Goal: Task Accomplishment & Management: Complete application form

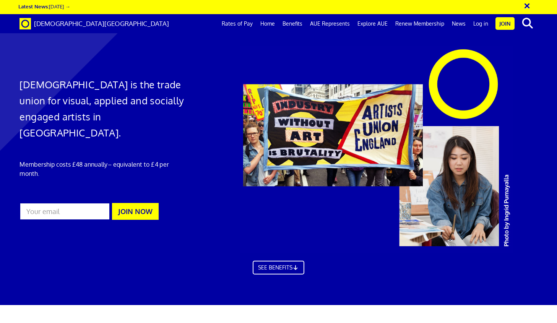
scroll to position [0, 5]
click at [80, 203] on input "email" at bounding box center [65, 212] width 91 height 18
type input "[EMAIL_ADDRESS][DOMAIN_NAME]"
click at [142, 167] on div "[DEMOGRAPHIC_DATA] is the trade union for visual, applied and socially engaged …" at bounding box center [102, 136] width 176 height 180
click at [131, 203] on button "JOIN NOW" at bounding box center [135, 211] width 47 height 17
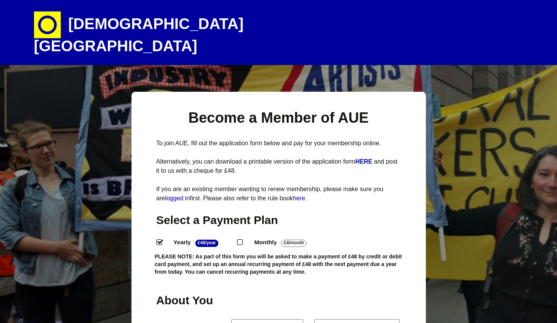
select select
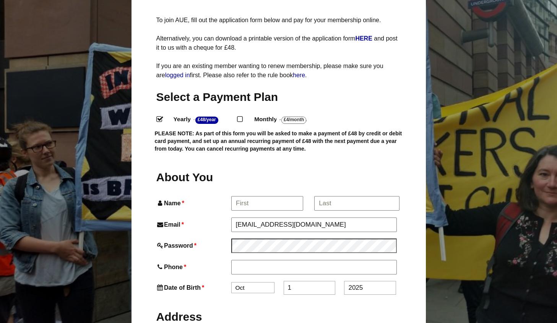
scroll to position [110, 0]
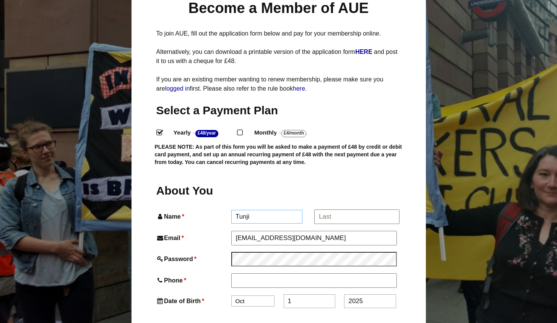
type input "Tunji"
type input "[PERSON_NAME]"
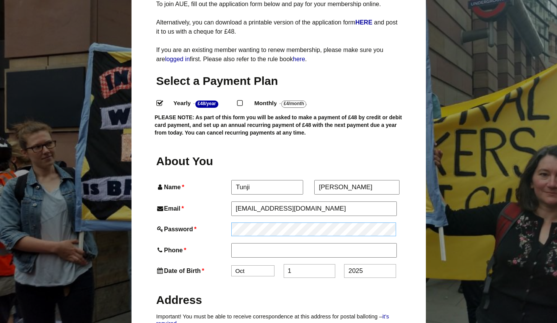
scroll to position [145, 0]
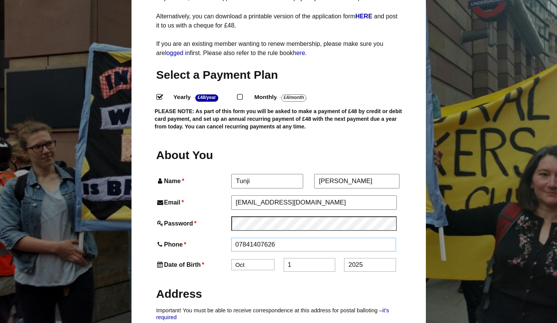
type input "07841407626"
click at [365, 259] on input "2025" at bounding box center [370, 266] width 52 height 14
type input "1992"
select select "11"
click at [309, 259] on input "1" at bounding box center [310, 266] width 52 height 14
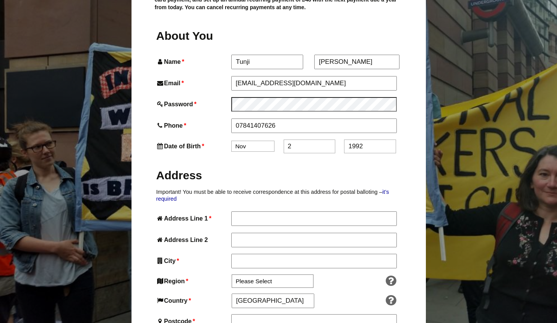
scroll to position [273, 0]
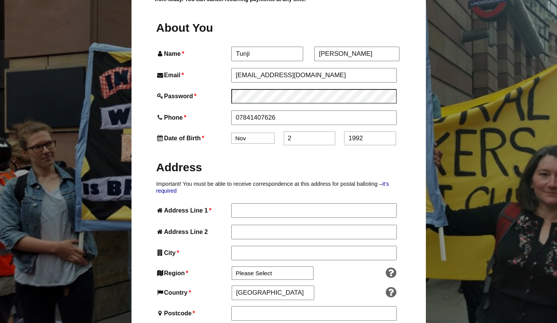
type input "2"
type input "45 honeyman close"
type input "london"
select select "London"
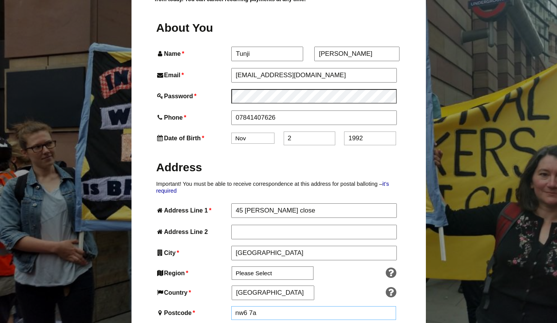
type input "nw6 7az"
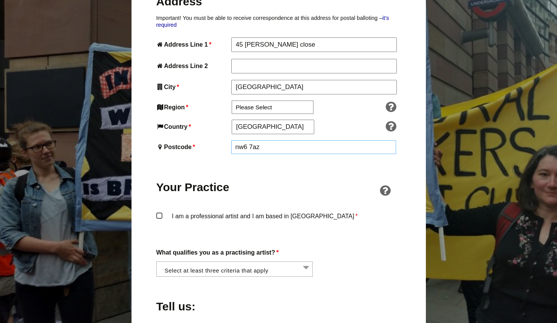
scroll to position [447, 0]
